Goal: Task Accomplishment & Management: Use online tool/utility

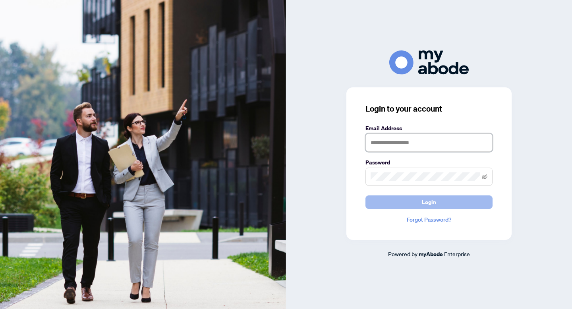
type input "**********"
click at [430, 196] on span "Login" at bounding box center [429, 202] width 14 height 13
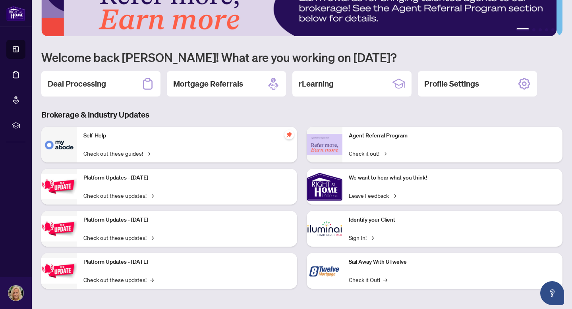
scroll to position [30, 0]
click at [99, 83] on h2 "Deal Processing" at bounding box center [77, 83] width 58 height 11
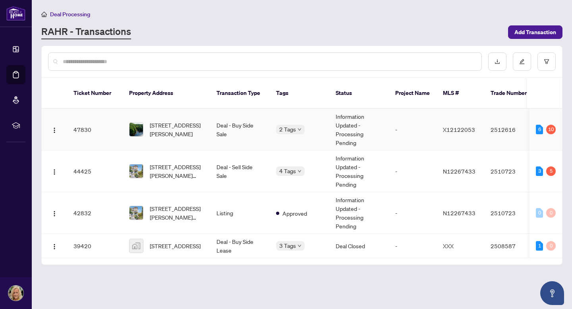
click at [488, 127] on td "2512616" at bounding box center [512, 130] width 56 height 42
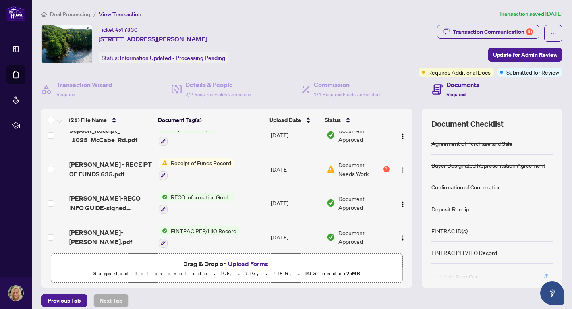
scroll to position [276, 0]
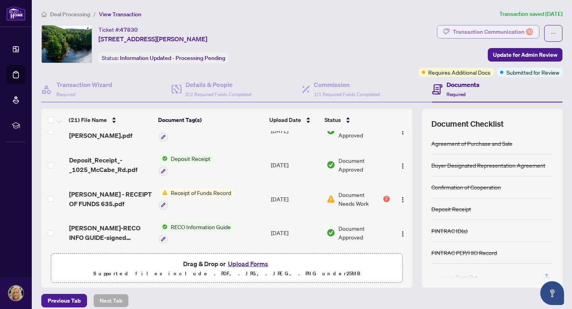
click at [475, 30] on div "Transaction Communication 10" at bounding box center [493, 31] width 80 height 13
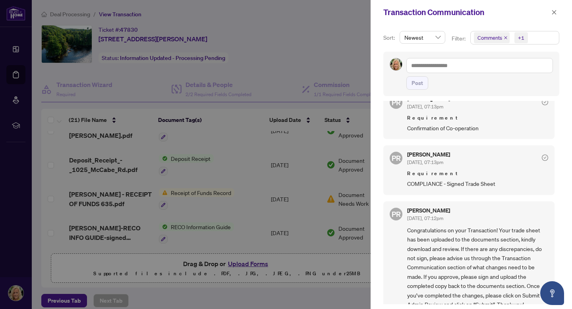
scroll to position [948, 0]
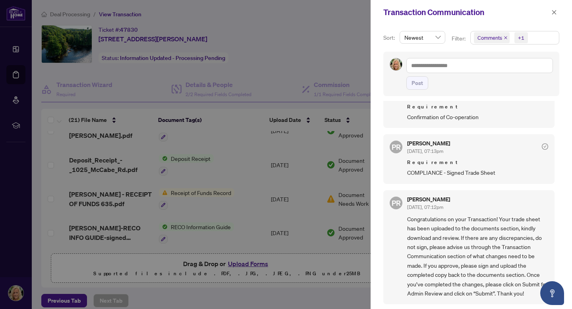
click at [288, 41] on div at bounding box center [286, 154] width 572 height 309
click at [296, 40] on div at bounding box center [286, 154] width 572 height 309
click at [556, 10] on icon "close" at bounding box center [554, 12] width 4 height 4
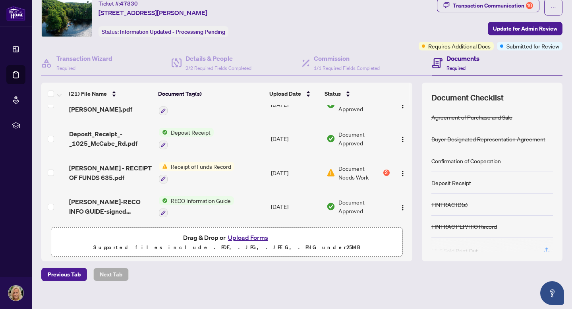
scroll to position [27, 0]
click at [199, 164] on span "Receipt of Funds Record" at bounding box center [201, 166] width 67 height 9
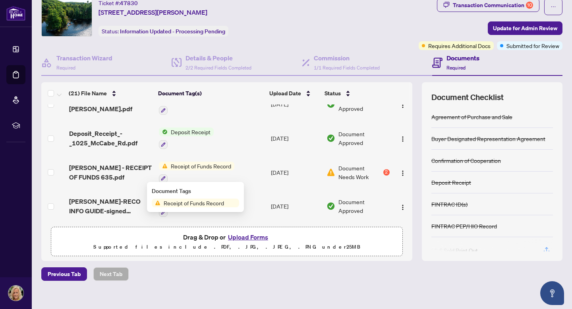
click at [208, 201] on span "Receipt of Funds Record" at bounding box center [194, 203] width 67 height 9
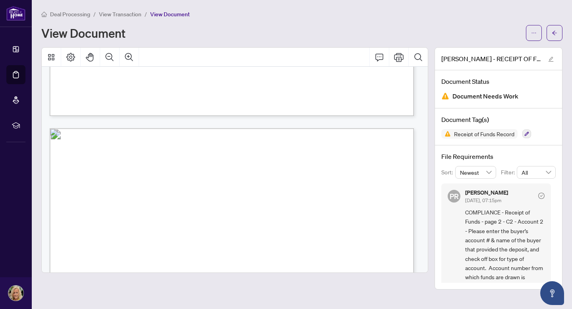
scroll to position [478, 0]
